Goal: Navigation & Orientation: Find specific page/section

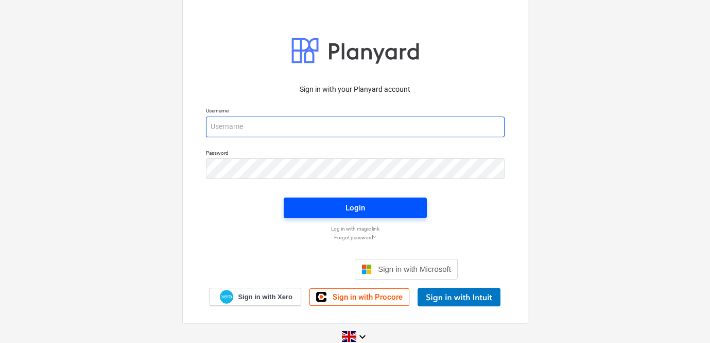
type input "[PERSON_NAME][EMAIL_ADDRESS][DOMAIN_NAME]"
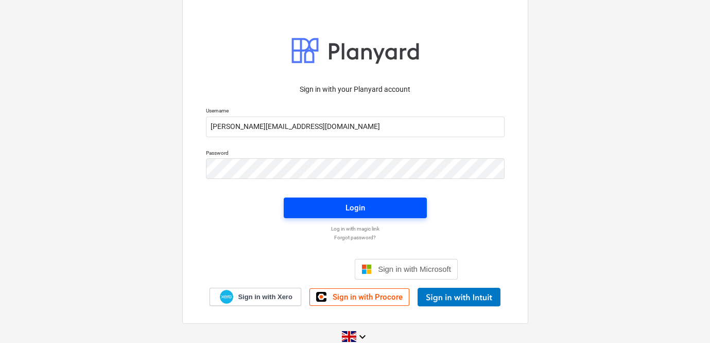
click at [352, 206] on div "Login" at bounding box center [356, 207] width 20 height 13
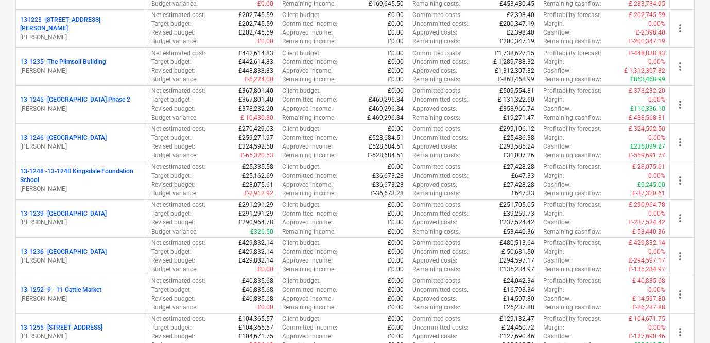
scroll to position [234, 0]
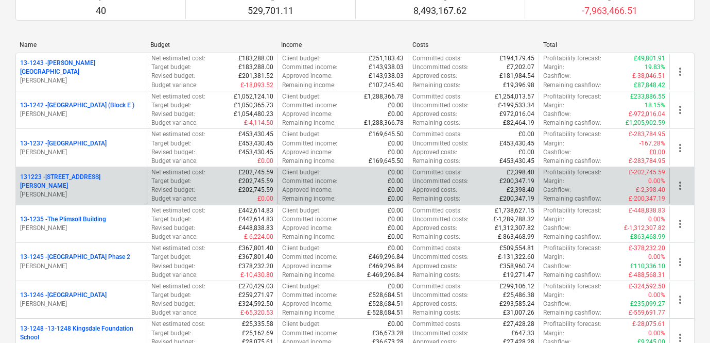
scroll to position [0, 0]
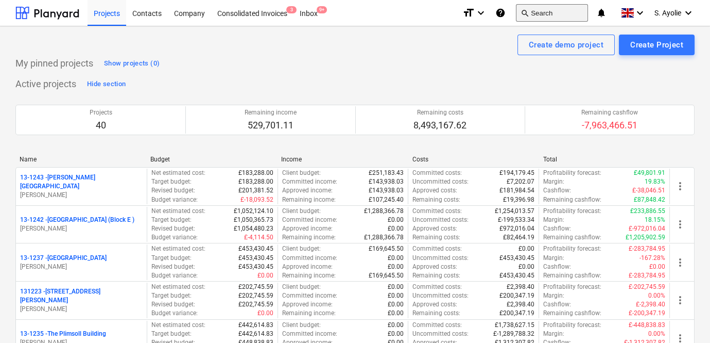
click at [569, 16] on button "search Search" at bounding box center [552, 13] width 72 height 18
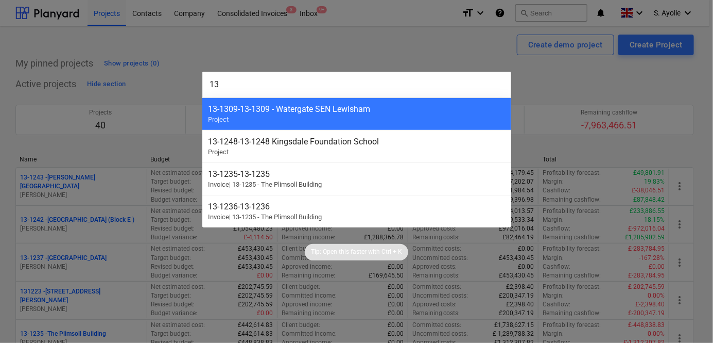
type input "1"
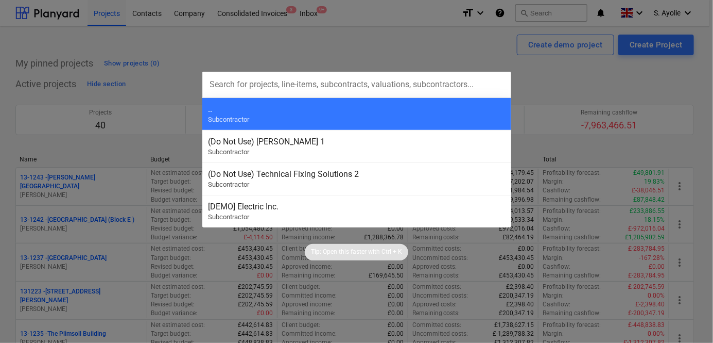
click at [301, 35] on div at bounding box center [356, 171] width 713 height 343
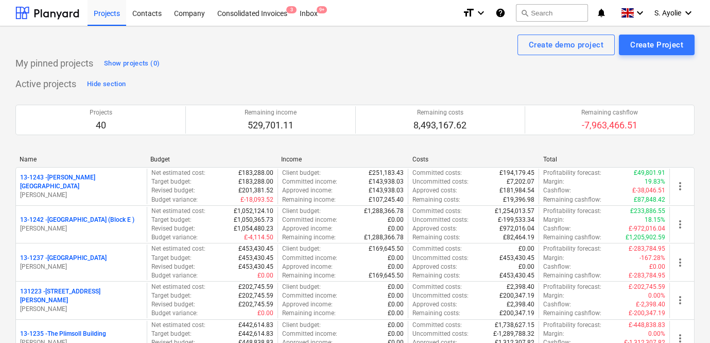
click at [688, 97] on div "Projects 40 Remaining income 529,701.11 Remaining costs 8,493,167.62 Remaining …" at bounding box center [354, 119] width 679 height 55
